Goal: Transaction & Acquisition: Purchase product/service

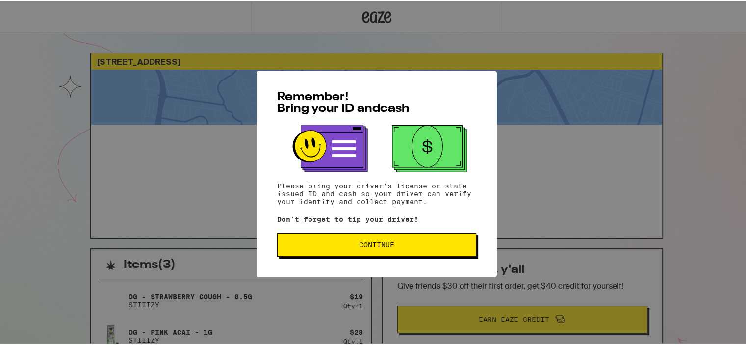
click at [383, 247] on span "Continue" at bounding box center [376, 243] width 35 height 7
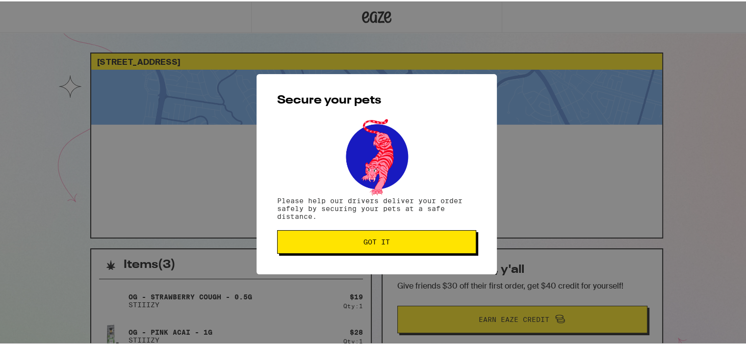
click at [383, 243] on span "Got it" at bounding box center [377, 240] width 26 height 7
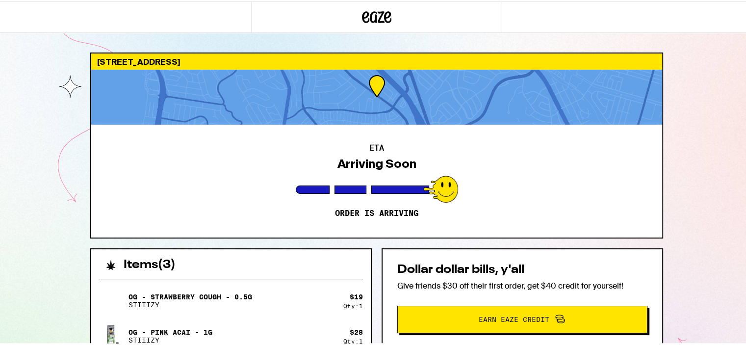
click at [383, 111] on div at bounding box center [376, 95] width 571 height 55
